Goal: Task Accomplishment & Management: Manage account settings

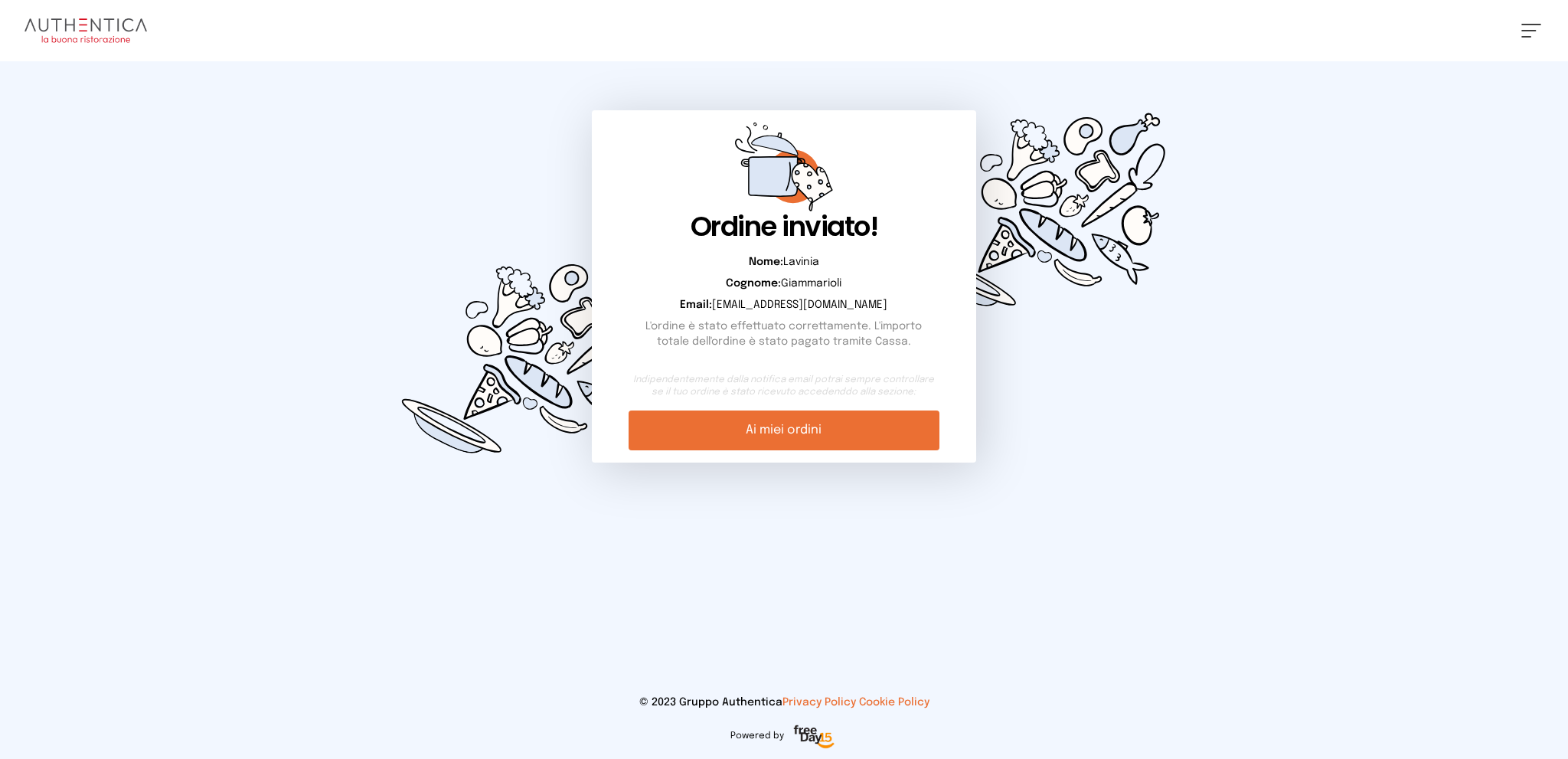
click at [1532, 29] on button at bounding box center [1531, 31] width 20 height 14
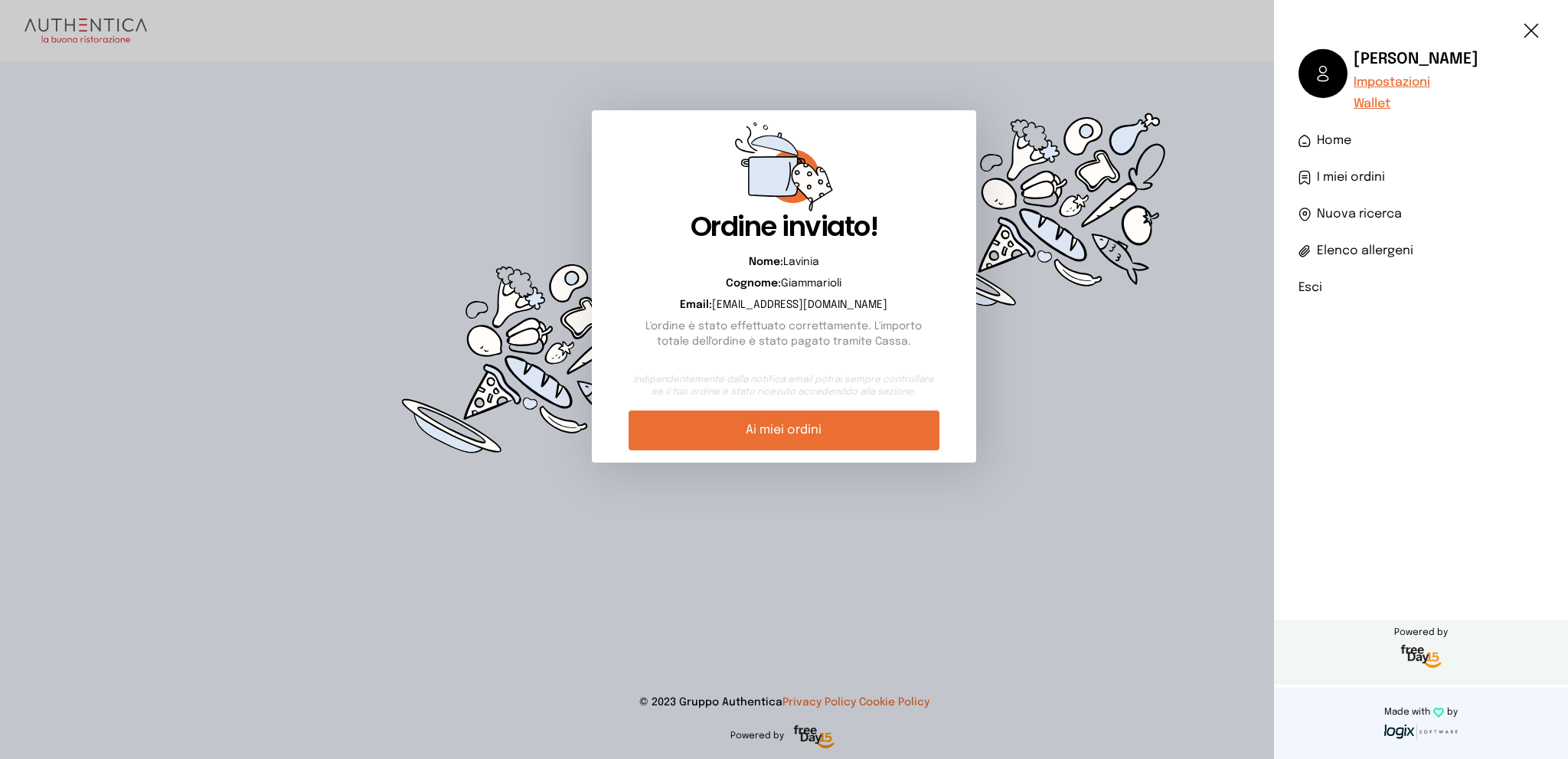
click at [1369, 171] on span "I miei ordini" at bounding box center [1351, 177] width 68 height 19
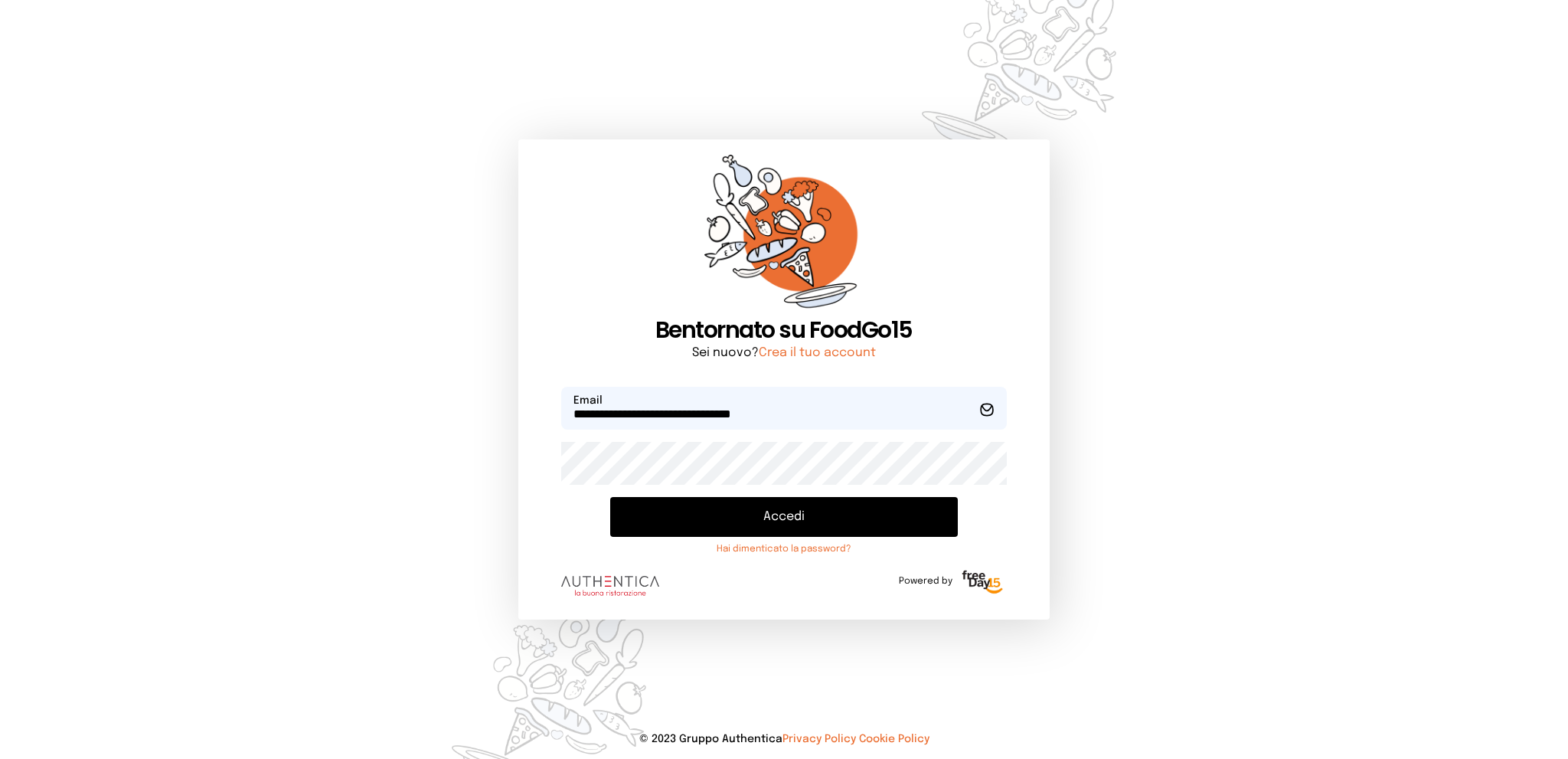
click at [821, 528] on button "Accedi" at bounding box center [784, 516] width 347 height 40
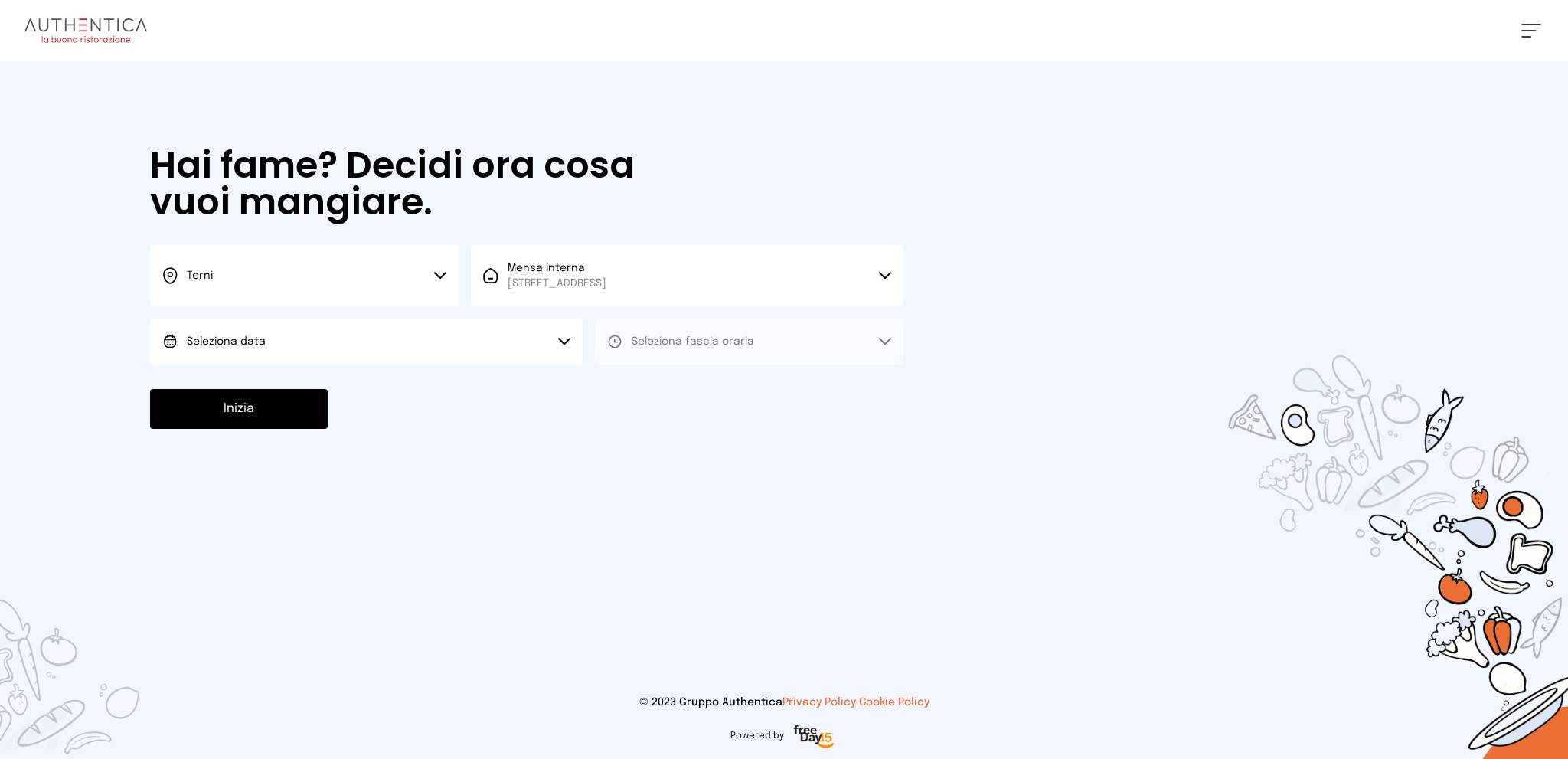
click at [460, 350] on button "Seleziona data" at bounding box center [366, 342] width 432 height 46
click at [456, 382] on li "[DATE], [DATE]" at bounding box center [366, 384] width 432 height 40
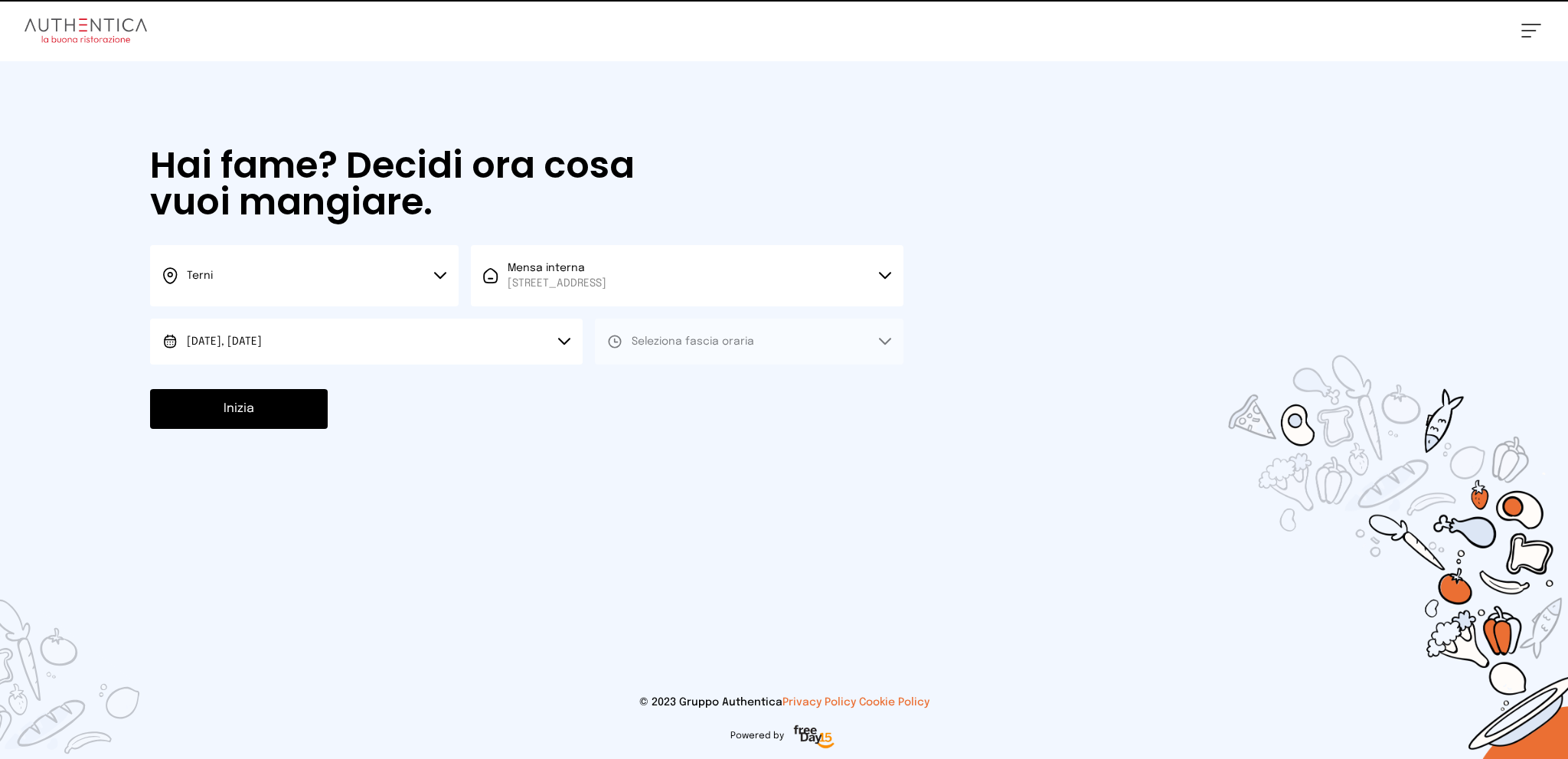
click at [708, 342] on span "Seleziona fascia oraria" at bounding box center [693, 342] width 123 height 11
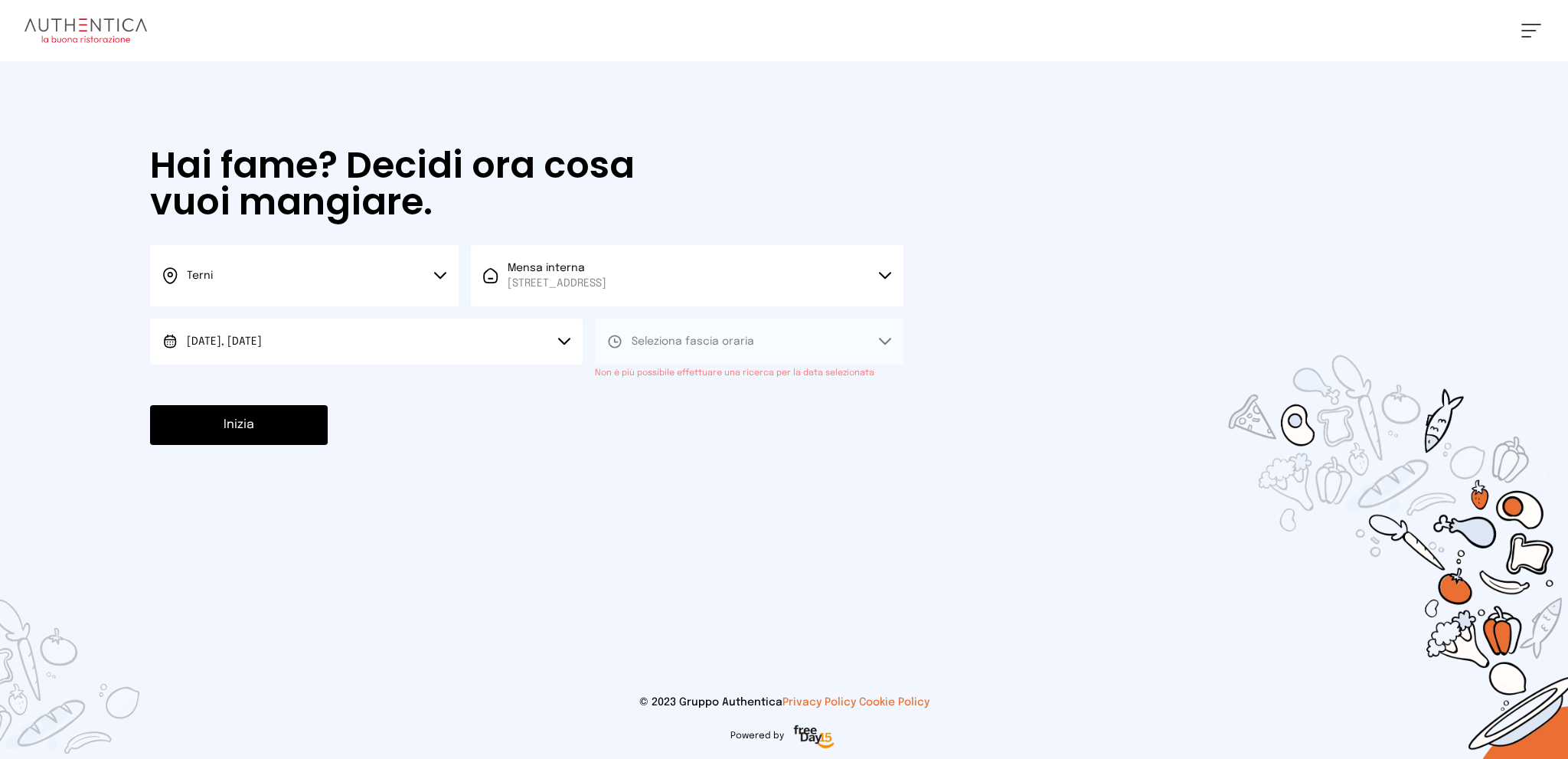
click at [629, 413] on div "Inizia" at bounding box center [527, 425] width 754 height 40
click at [1532, 32] on button at bounding box center [1531, 31] width 20 height 14
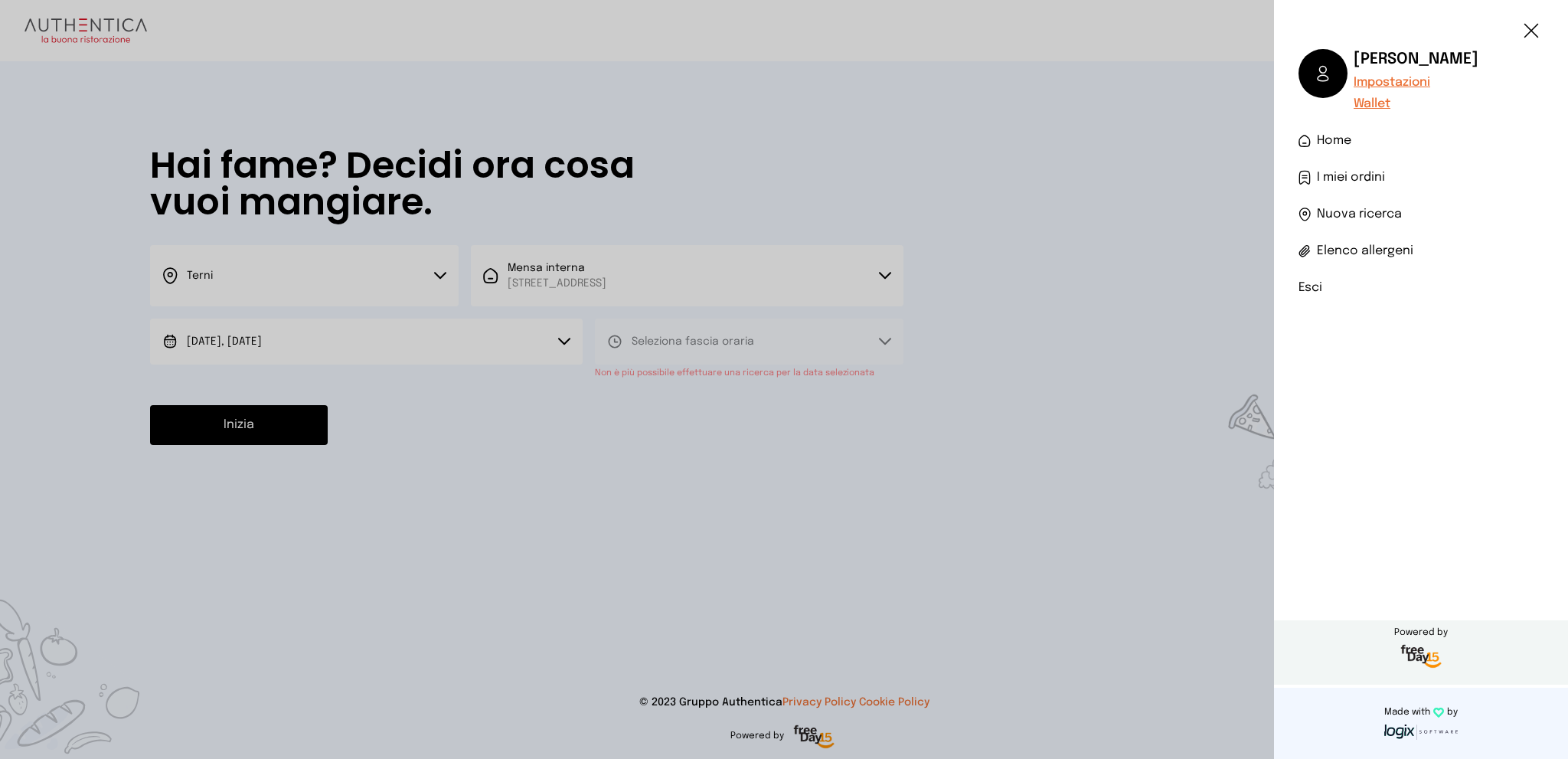
click at [1347, 178] on span "I miei ordini" at bounding box center [1351, 177] width 68 height 19
